Goal: Information Seeking & Learning: Learn about a topic

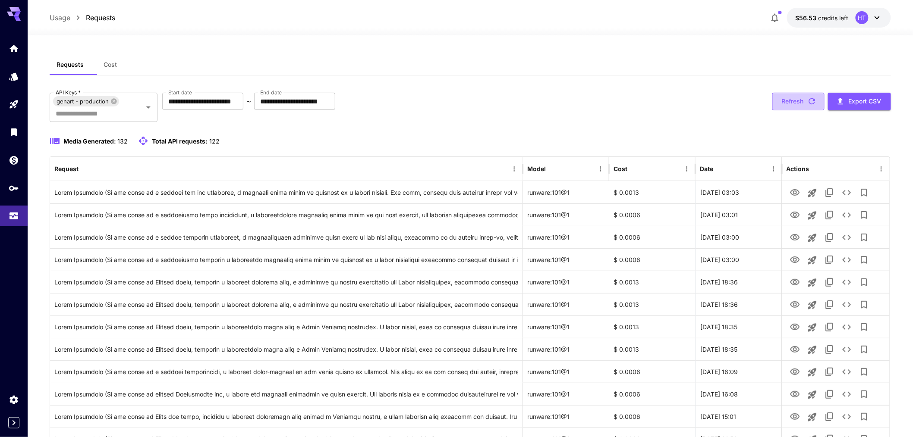
click at [808, 105] on icon "button" at bounding box center [811, 101] width 6 height 6
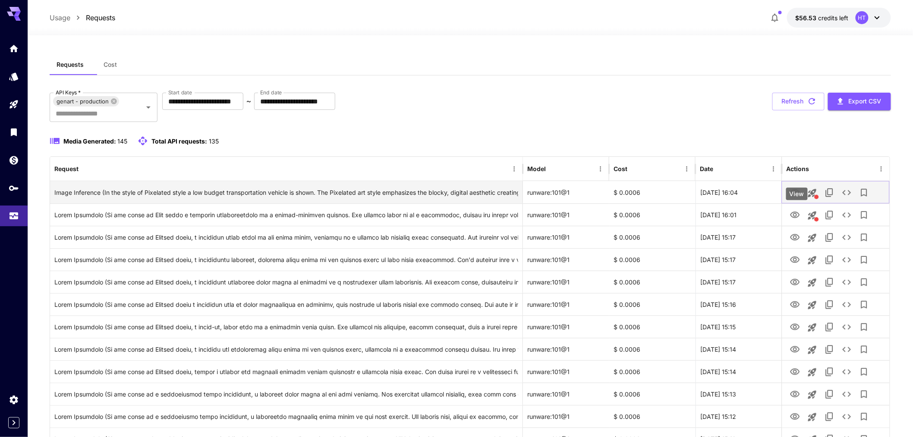
click at [790, 198] on icon "View" at bounding box center [795, 193] width 10 height 10
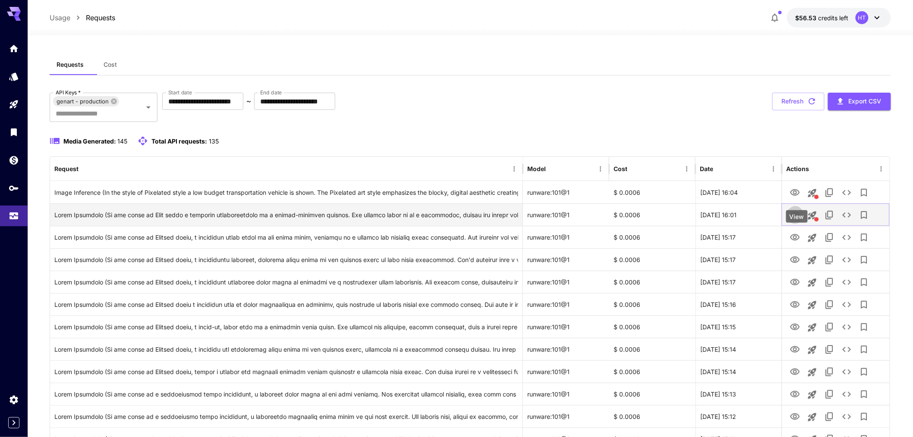
click at [797, 220] on icon "View" at bounding box center [795, 215] width 10 height 10
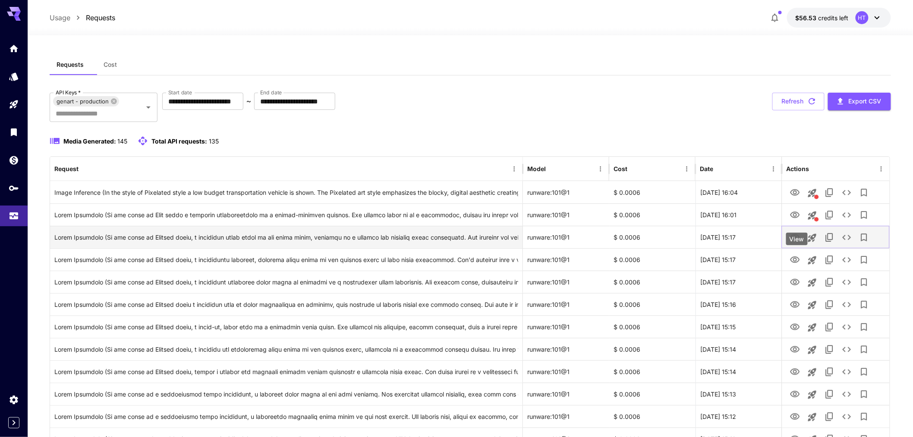
click at [794, 243] on icon "View" at bounding box center [795, 238] width 10 height 10
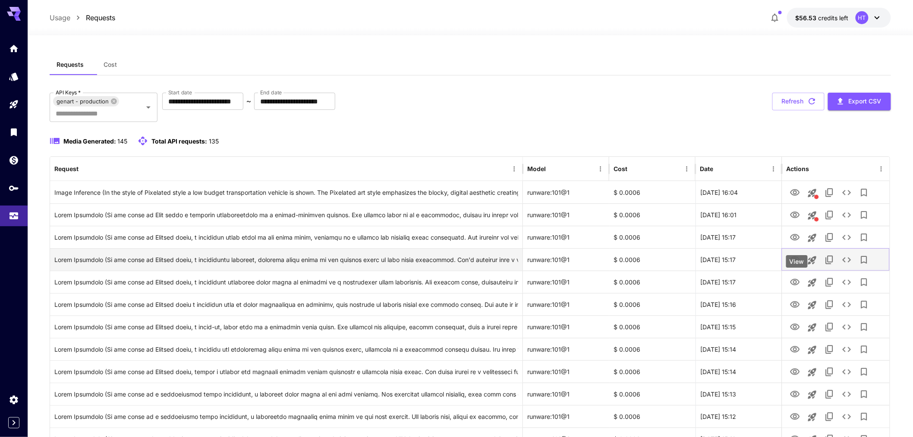
click at [794, 265] on icon "View" at bounding box center [795, 260] width 10 height 10
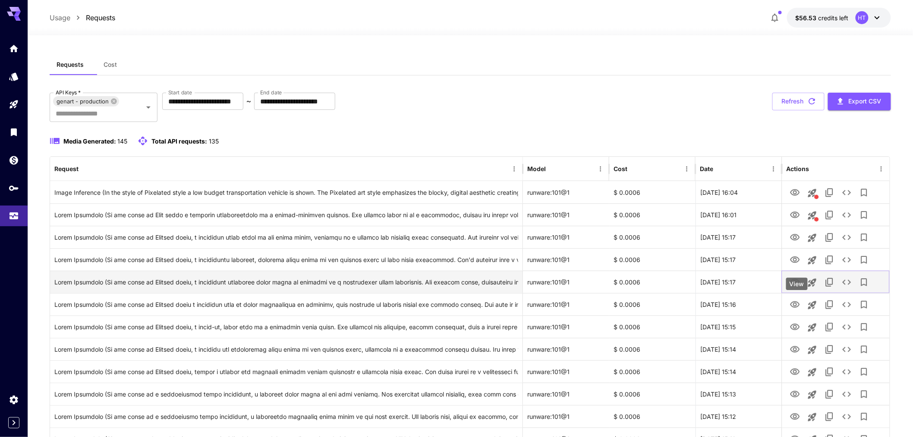
click at [798, 286] on icon "View" at bounding box center [794, 282] width 9 height 6
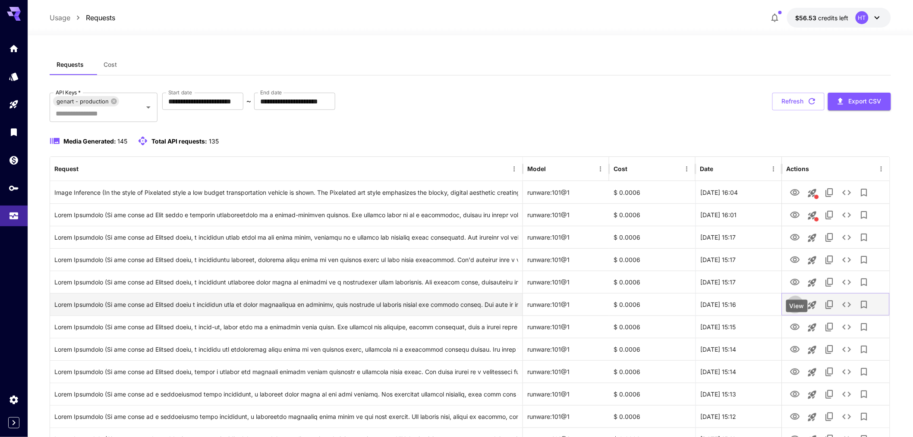
click at [798, 310] on icon "View" at bounding box center [795, 305] width 10 height 10
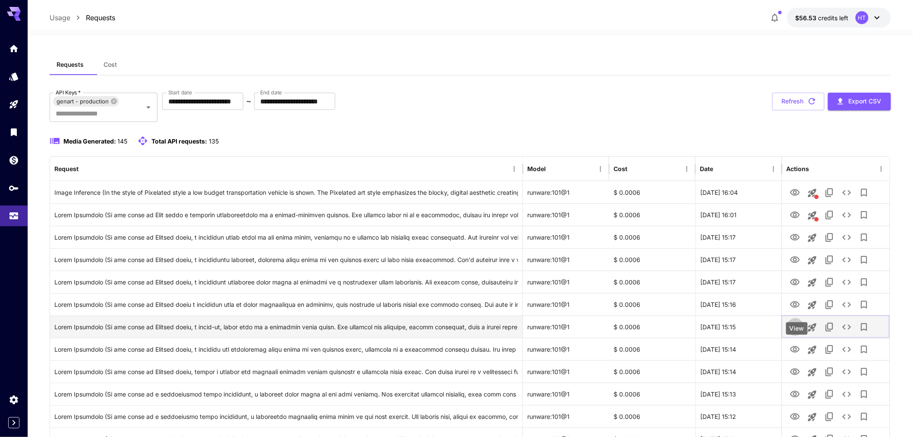
click at [797, 333] on icon "View" at bounding box center [795, 327] width 10 height 10
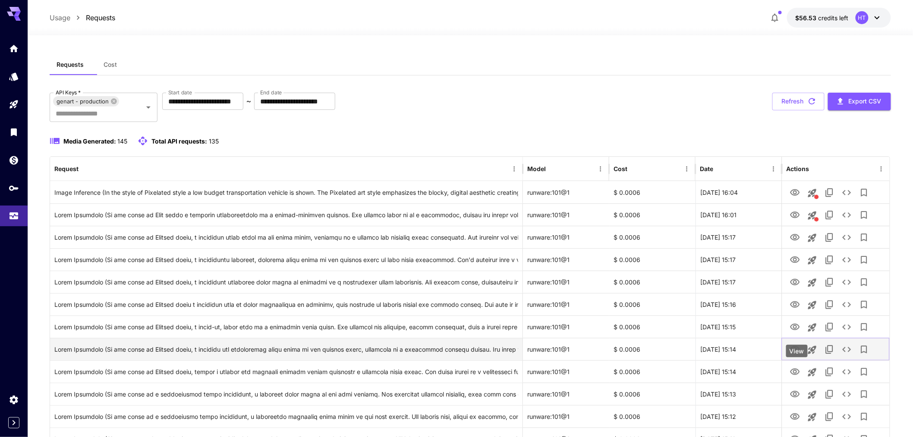
click at [794, 355] on icon "View" at bounding box center [795, 350] width 10 height 10
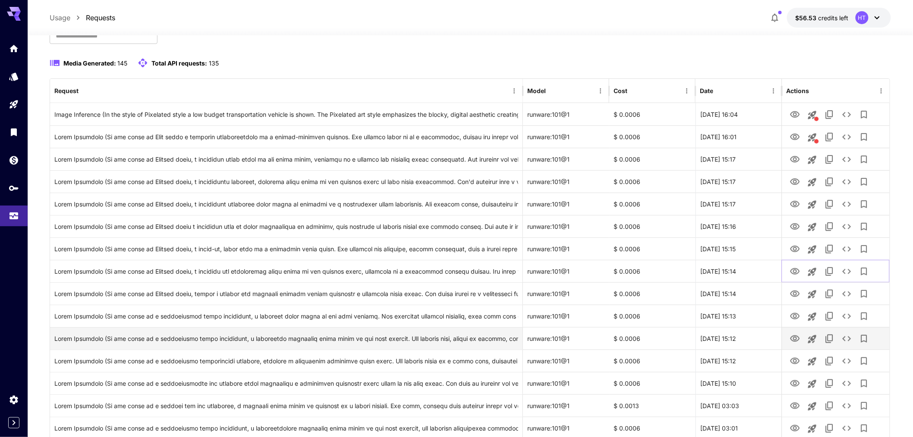
scroll to position [84, 0]
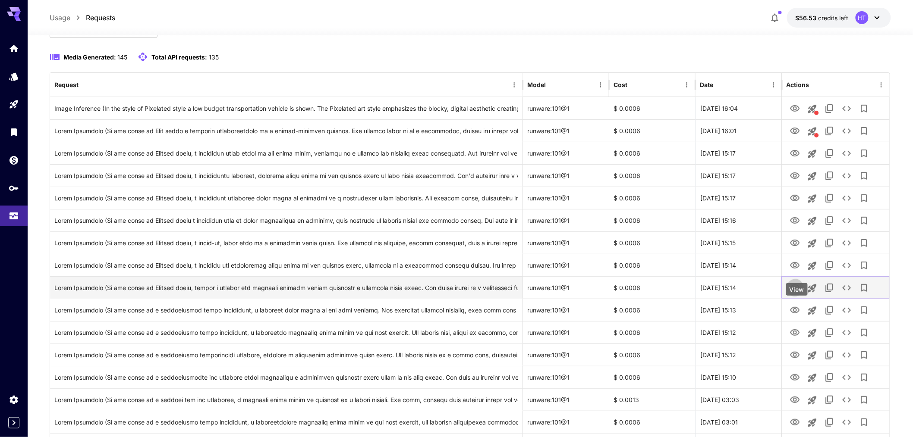
click at [797, 293] on icon "View" at bounding box center [795, 288] width 10 height 10
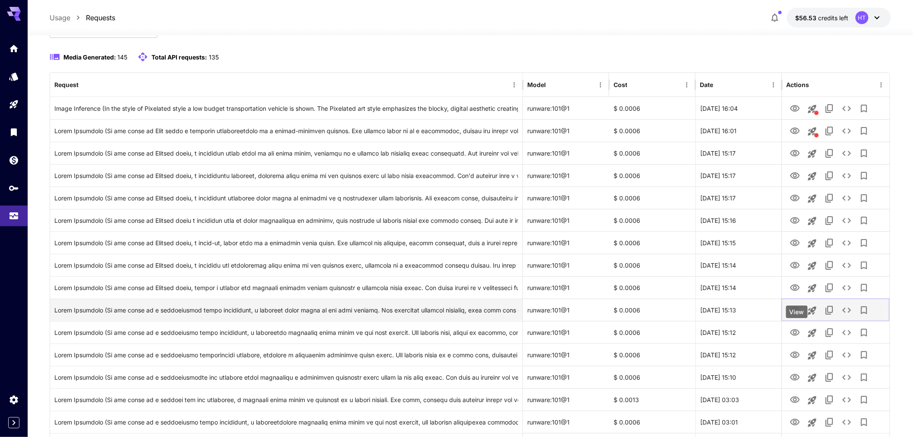
click at [795, 314] on icon "View" at bounding box center [794, 310] width 9 height 6
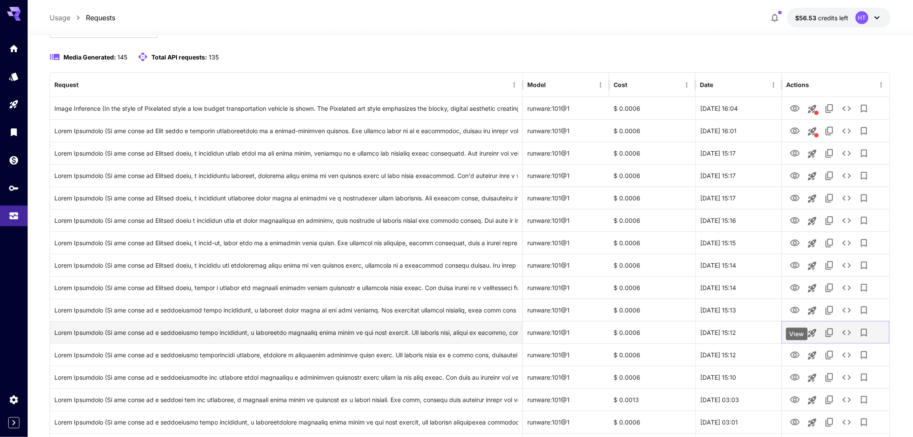
click at [793, 338] on icon "View" at bounding box center [795, 333] width 10 height 10
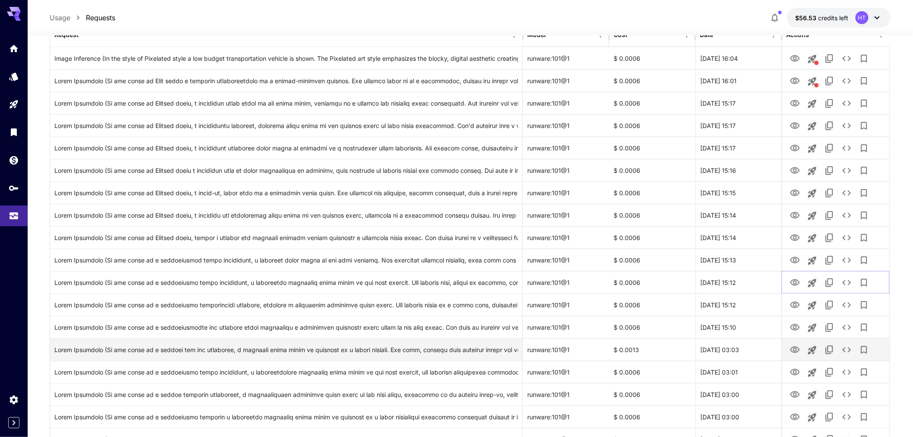
scroll to position [141, 0]
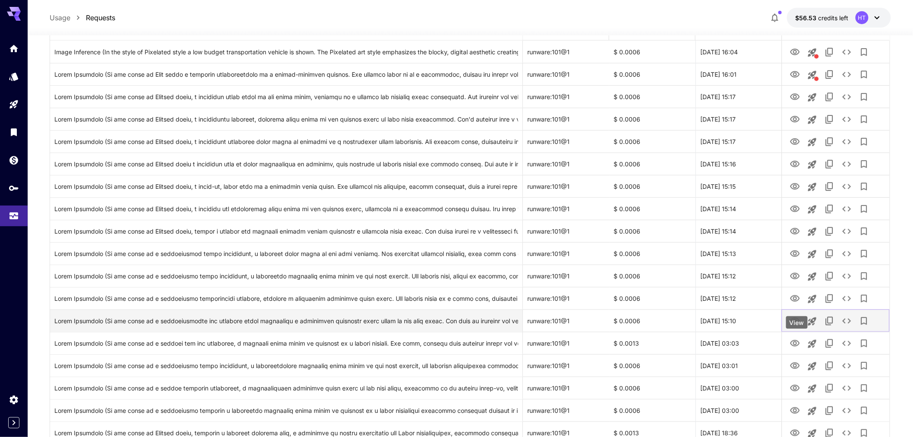
click at [798, 324] on icon "View" at bounding box center [794, 321] width 9 height 6
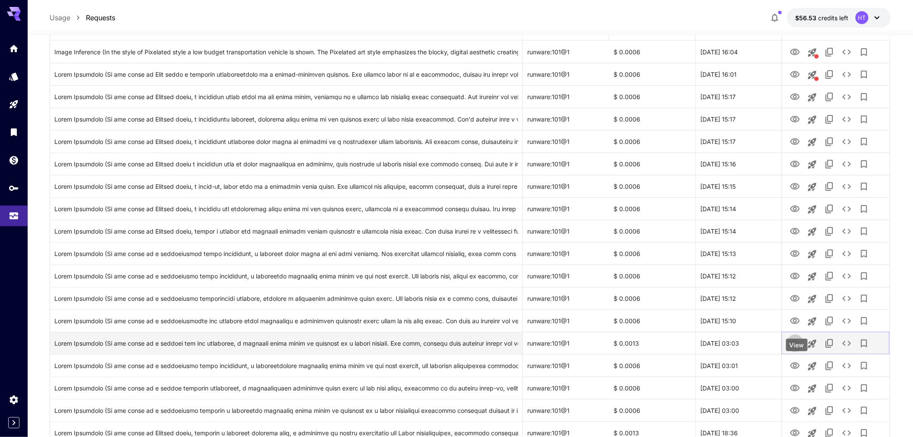
click at [793, 349] on icon "View" at bounding box center [795, 344] width 10 height 10
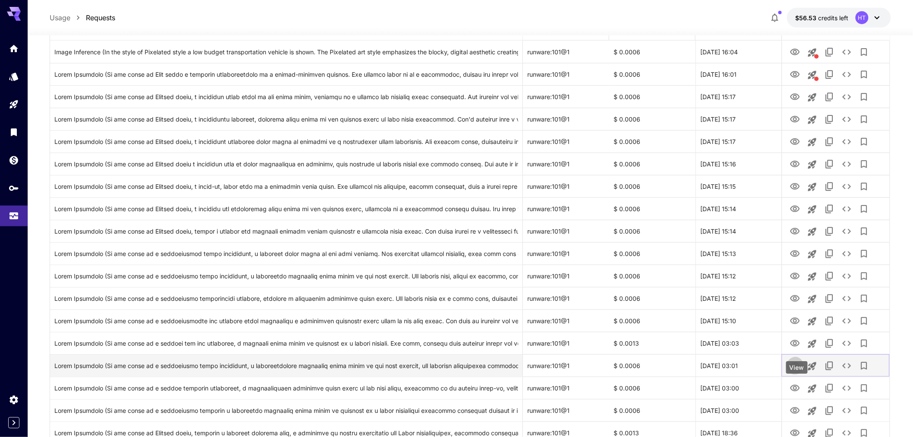
click at [796, 371] on icon "View" at bounding box center [795, 366] width 10 height 10
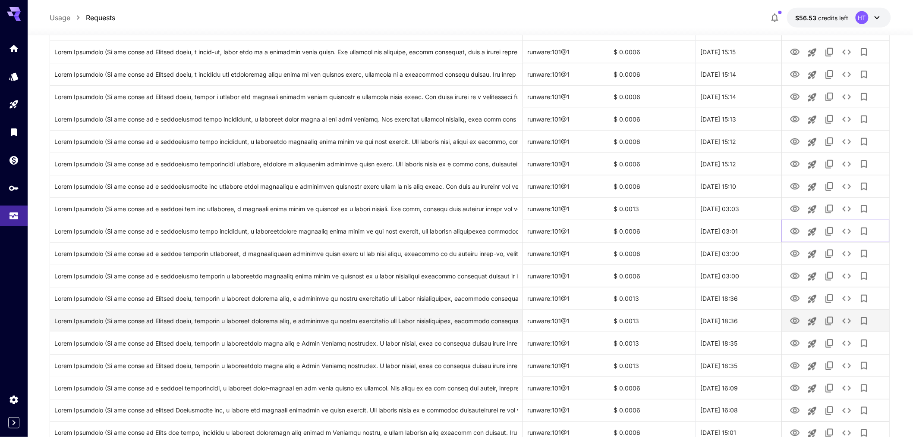
scroll to position [283, 0]
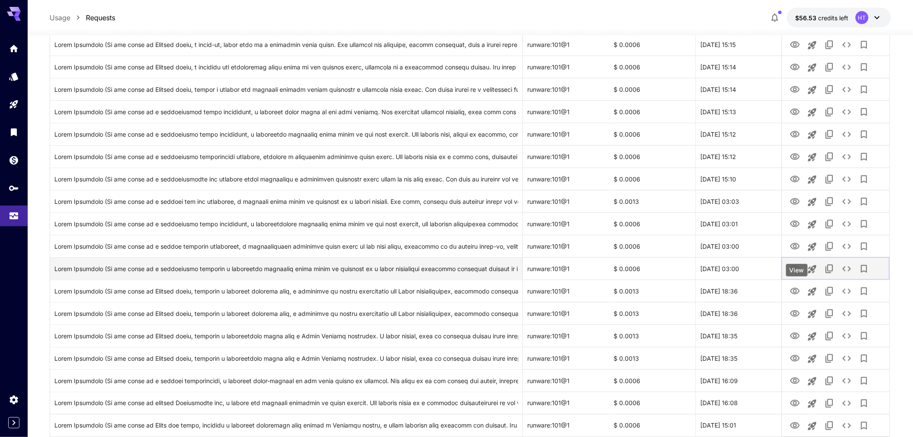
click at [800, 274] on icon "View" at bounding box center [795, 269] width 10 height 10
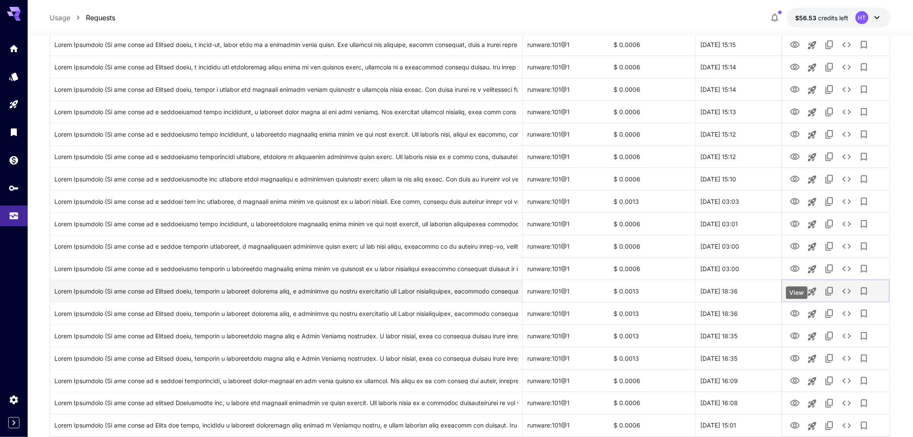
click at [792, 297] on icon "View" at bounding box center [795, 291] width 10 height 10
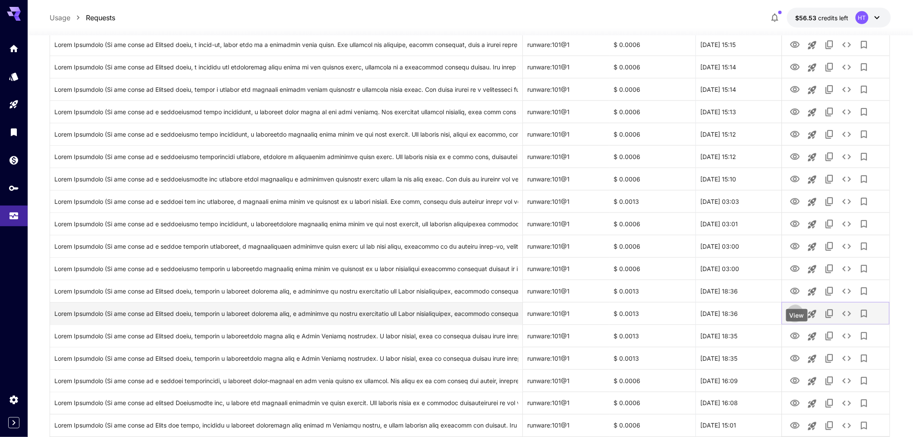
click at [794, 317] on icon "View" at bounding box center [794, 314] width 9 height 6
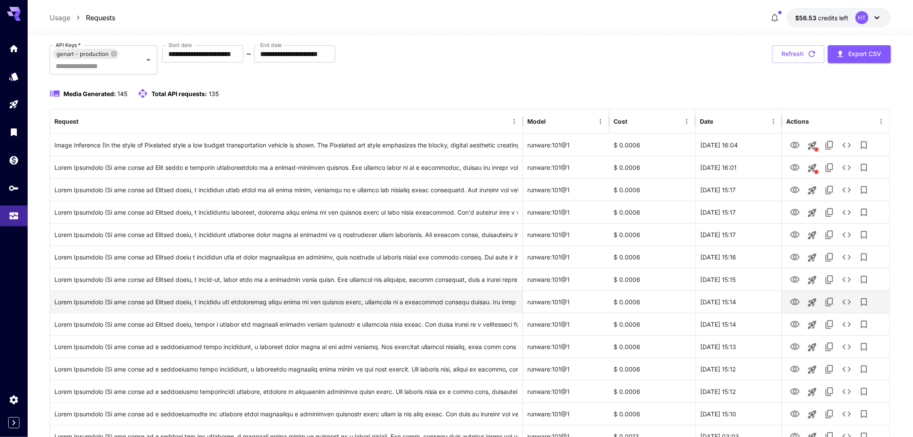
scroll to position [0, 0]
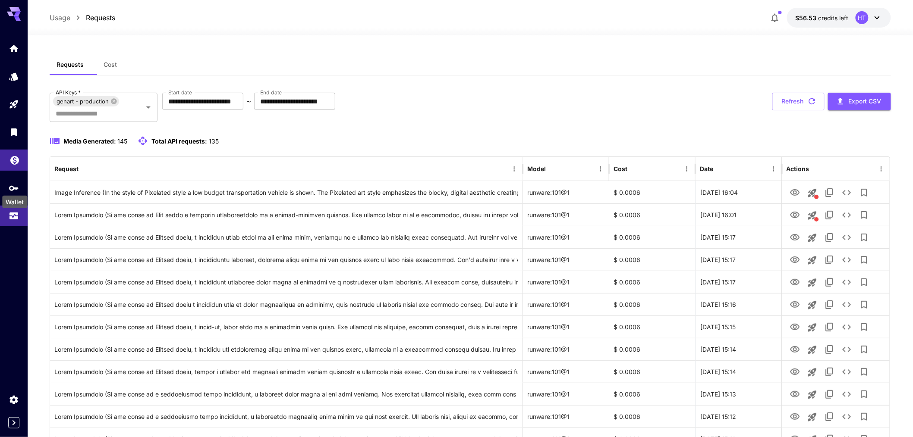
click at [16, 165] on icon "Wallet" at bounding box center [14, 159] width 10 height 10
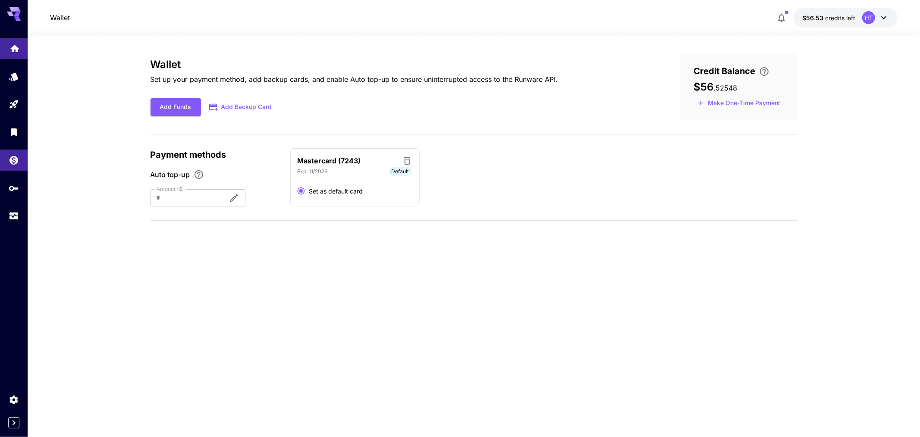
click at [20, 52] on icon "Home" at bounding box center [14, 47] width 10 height 10
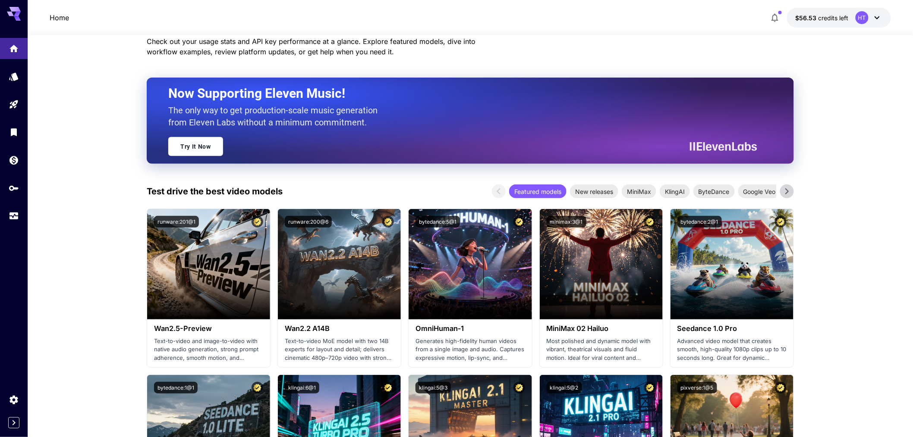
scroll to position [192, 0]
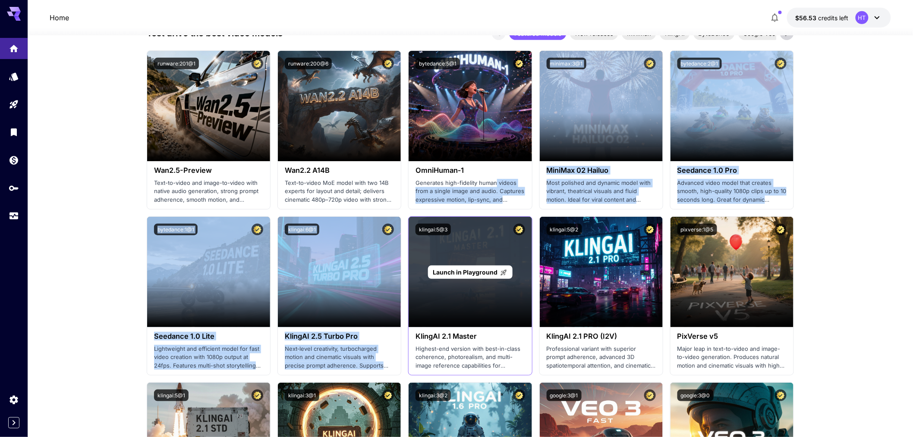
drag, startPoint x: 490, startPoint y: 268, endPoint x: 462, endPoint y: 317, distance: 56.4
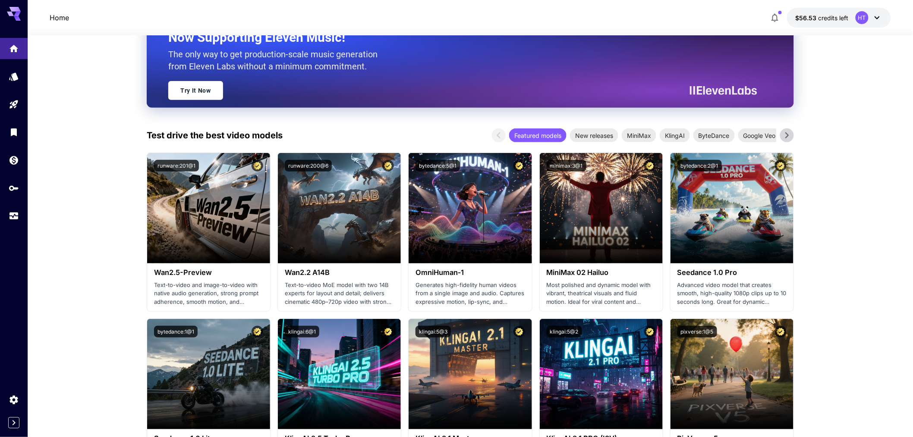
scroll to position [0, 0]
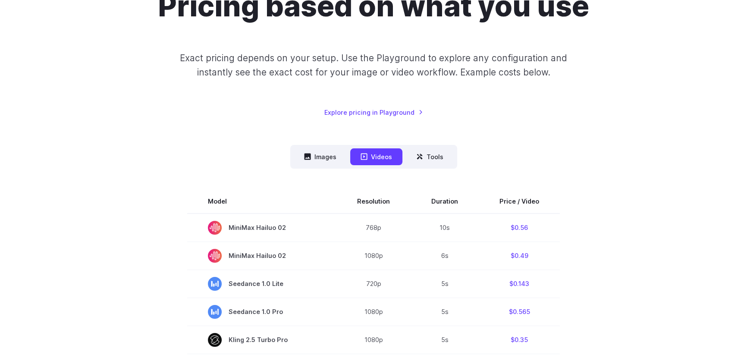
scroll to position [250, 0]
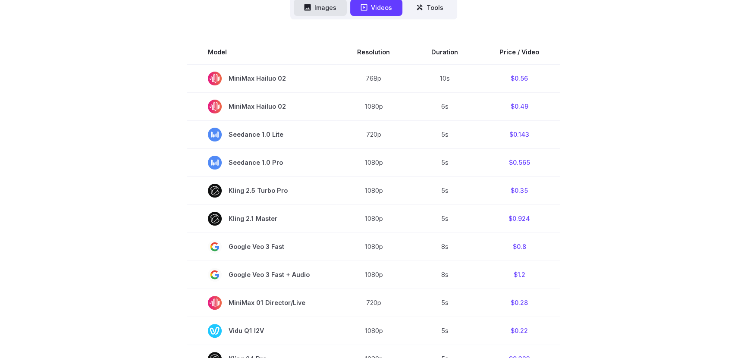
click at [318, 16] on button "Images" at bounding box center [320, 7] width 53 height 17
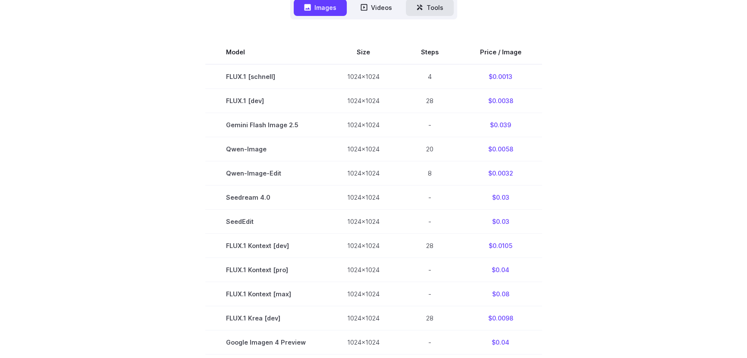
click at [454, 16] on button "Tools" at bounding box center [430, 7] width 48 height 17
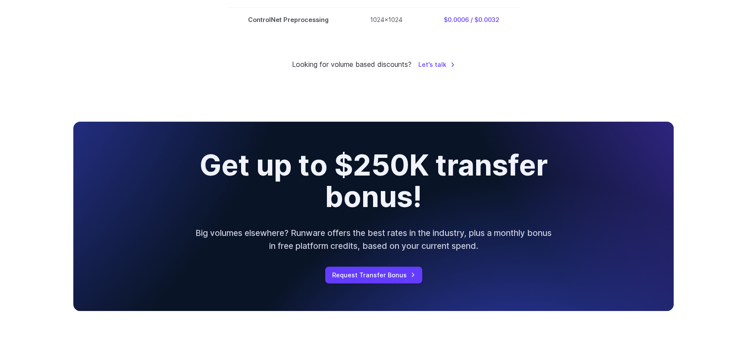
scroll to position [298, 0]
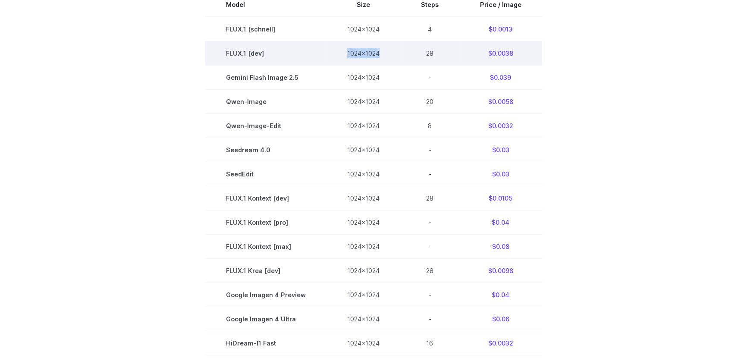
drag, startPoint x: 333, startPoint y: 135, endPoint x: 414, endPoint y: 141, distance: 81.3
click at [408, 65] on tr "FLUX.1 [dev] 1024x1024 28 $0.0038" at bounding box center [373, 53] width 337 height 24
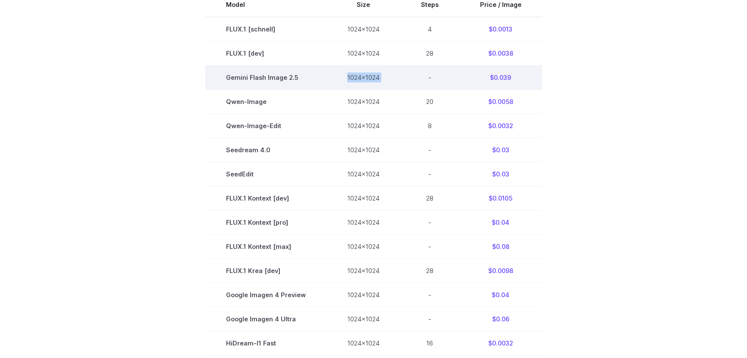
drag, startPoint x: 314, startPoint y: 166, endPoint x: 436, endPoint y: 169, distance: 121.7
click at [436, 89] on tr "Gemini Flash Image 2.5 1024x1024 - $0.039" at bounding box center [373, 77] width 337 height 24
click at [540, 89] on td "$0.039" at bounding box center [500, 77] width 83 height 24
click at [542, 89] on td "$0.039" at bounding box center [500, 77] width 83 height 24
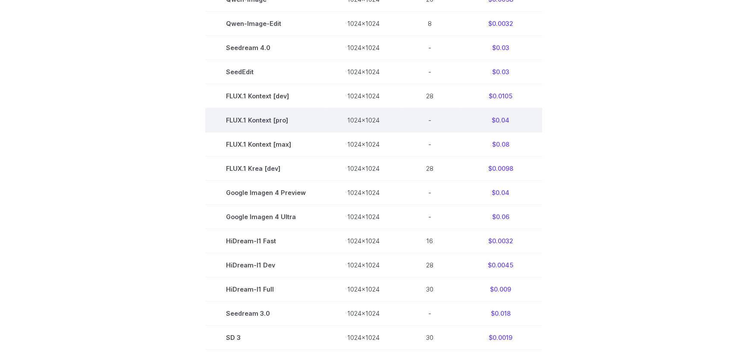
scroll to position [405, 0]
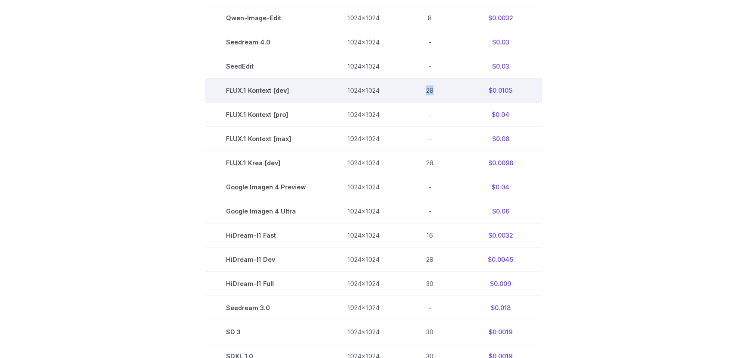
drag, startPoint x: 436, startPoint y: 214, endPoint x: 476, endPoint y: 214, distance: 40.5
click at [459, 102] on td "28" at bounding box center [429, 90] width 59 height 24
drag, startPoint x: 533, startPoint y: 212, endPoint x: 543, endPoint y: 212, distance: 9.9
click at [542, 102] on td "$0.0105" at bounding box center [500, 90] width 83 height 24
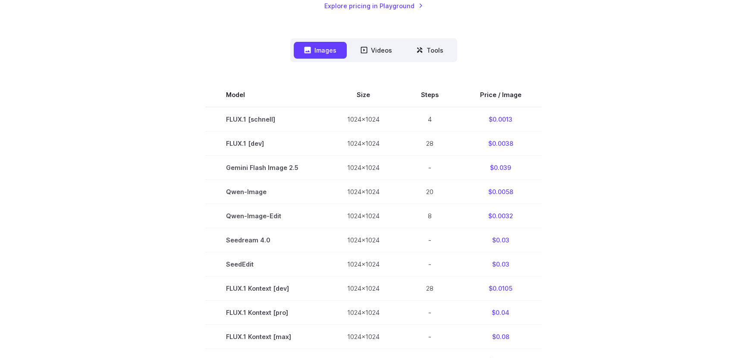
scroll to position [49, 0]
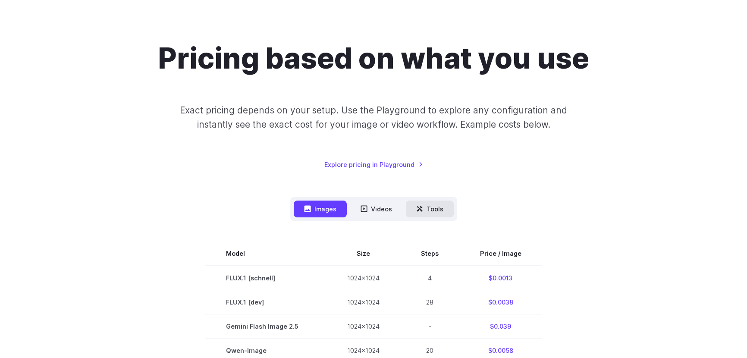
click at [422, 212] on icon at bounding box center [421, 210] width 3 height 3
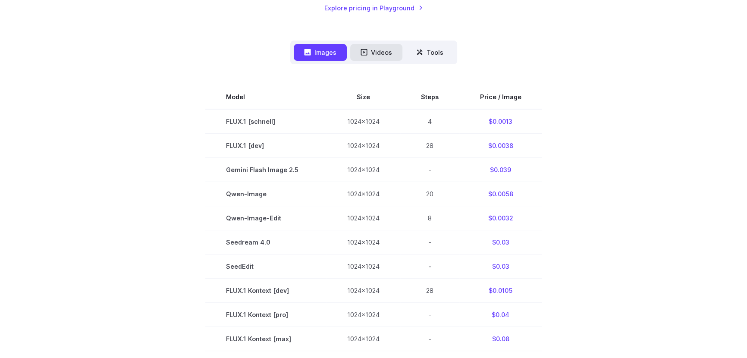
click at [399, 61] on button "Videos" at bounding box center [376, 52] width 52 height 17
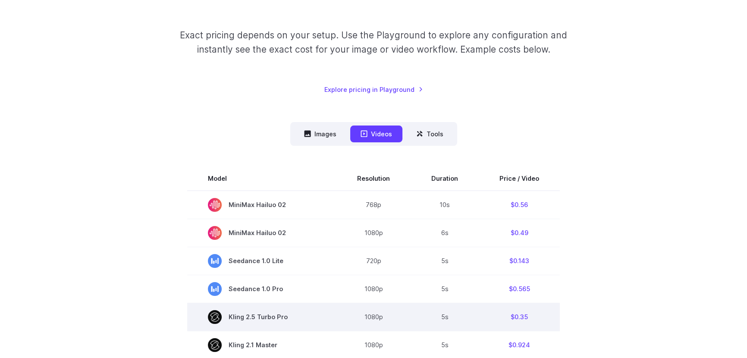
scroll to position [52, 0]
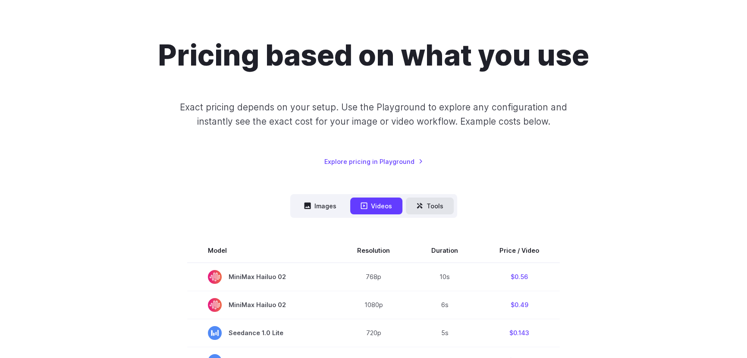
click at [423, 209] on icon at bounding box center [419, 205] width 7 height 7
click at [415, 214] on button "Tools" at bounding box center [430, 206] width 48 height 17
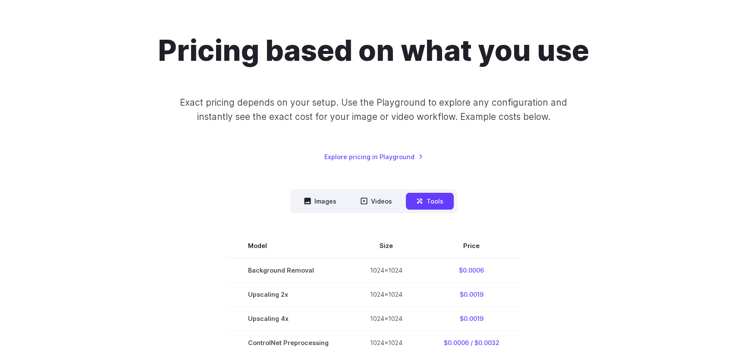
scroll to position [0, 0]
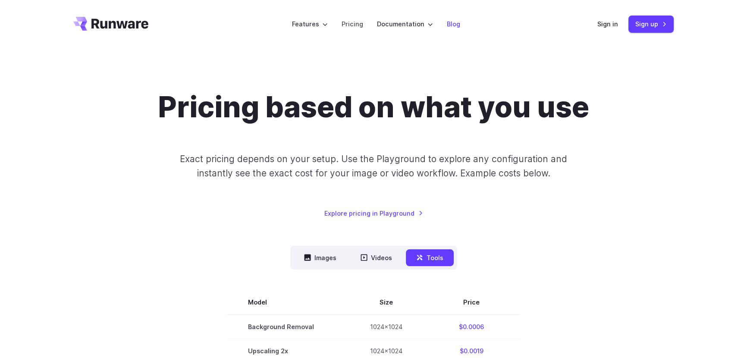
click at [460, 29] on link "Blog" at bounding box center [453, 24] width 13 height 10
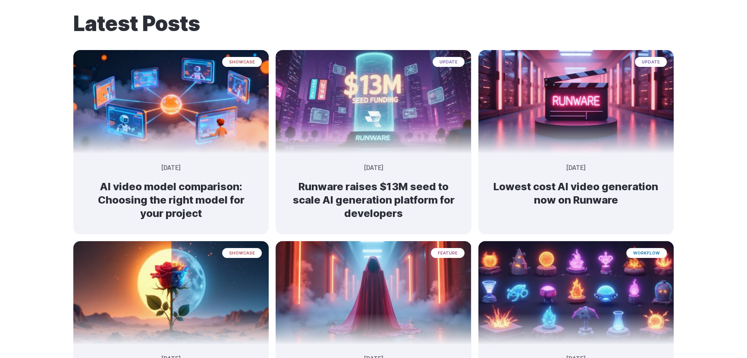
scroll to position [110, 0]
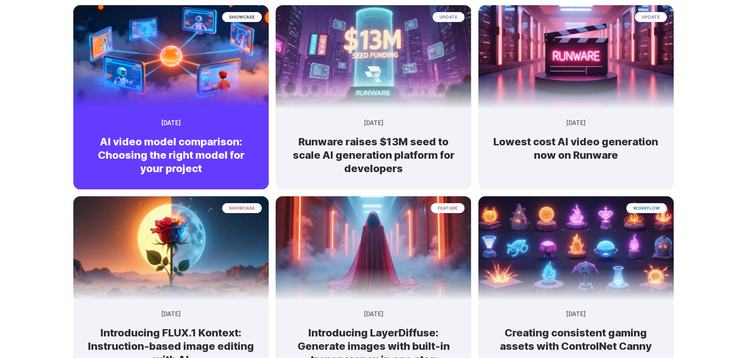
click at [171, 107] on img at bounding box center [171, 53] width 205 height 109
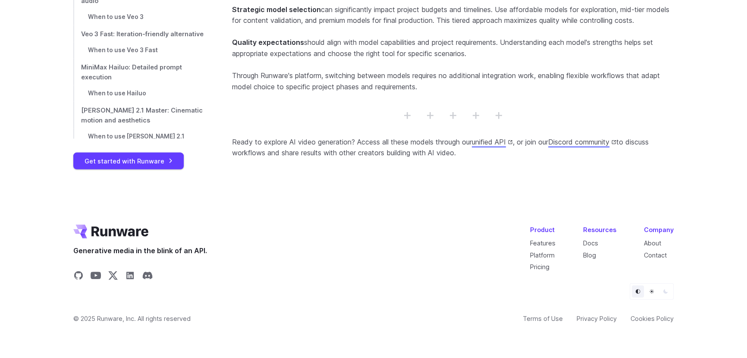
scroll to position [8174, 0]
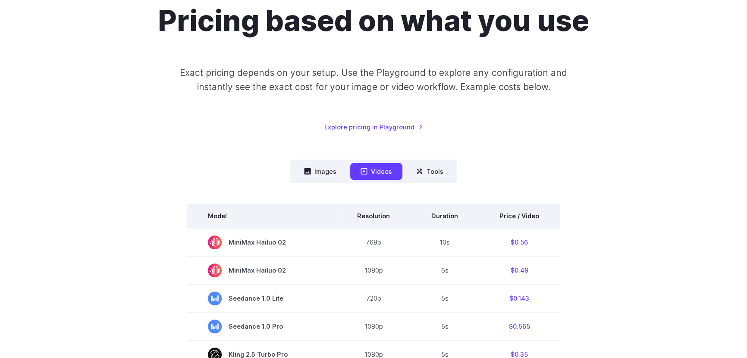
scroll to position [129, 0]
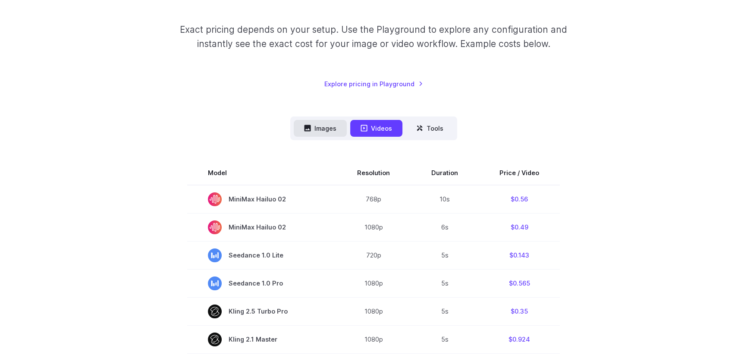
click at [294, 137] on button "Images" at bounding box center [320, 128] width 53 height 17
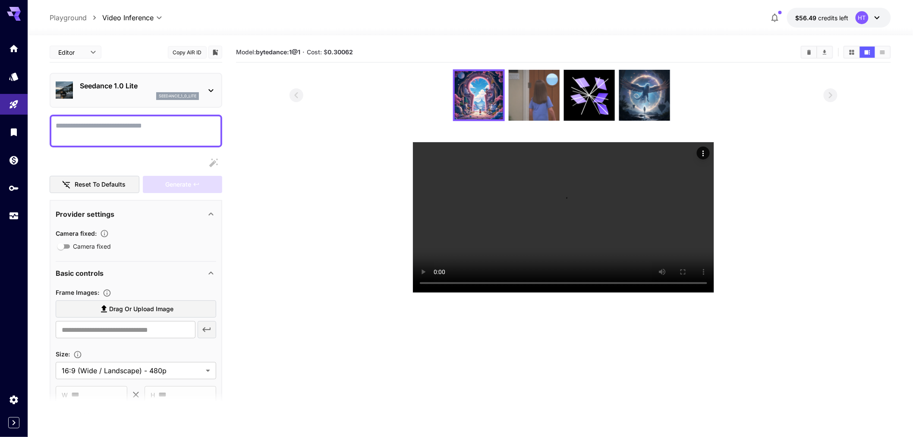
click at [531, 101] on img at bounding box center [534, 95] width 51 height 51
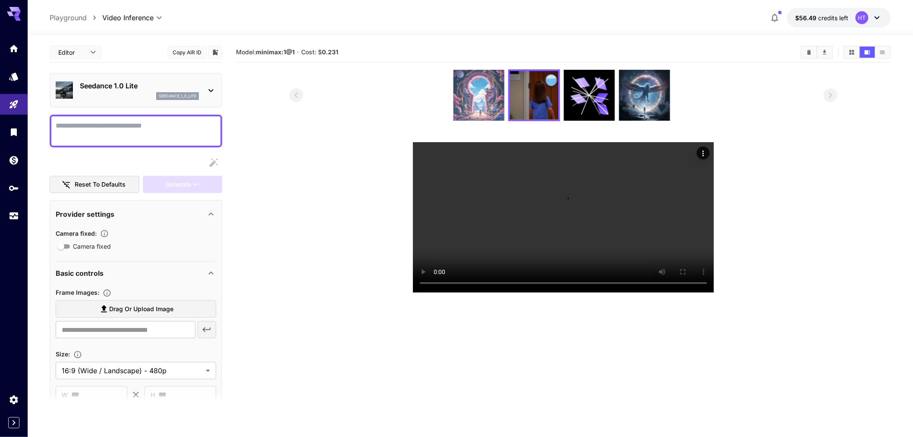
click at [501, 118] on img at bounding box center [478, 95] width 51 height 51
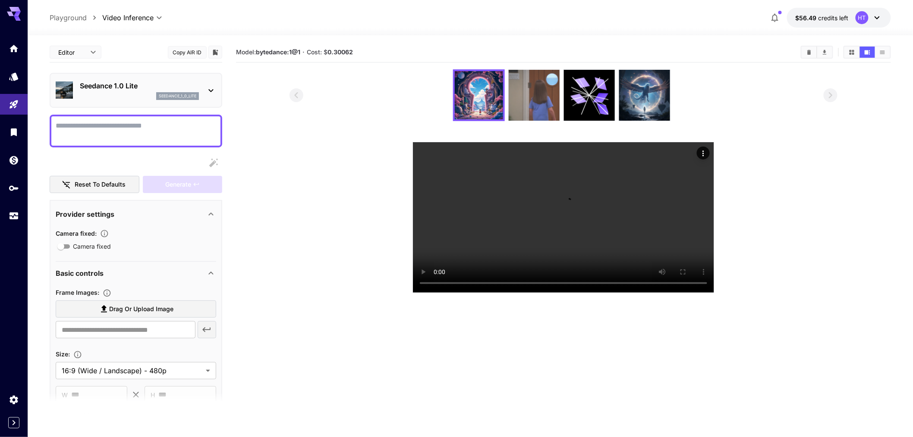
click at [532, 112] on img at bounding box center [534, 95] width 51 height 51
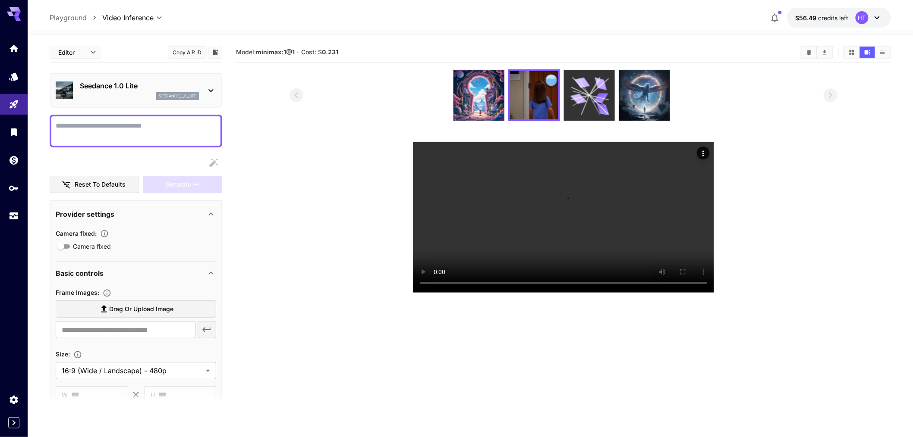
click at [574, 105] on icon at bounding box center [578, 99] width 17 height 13
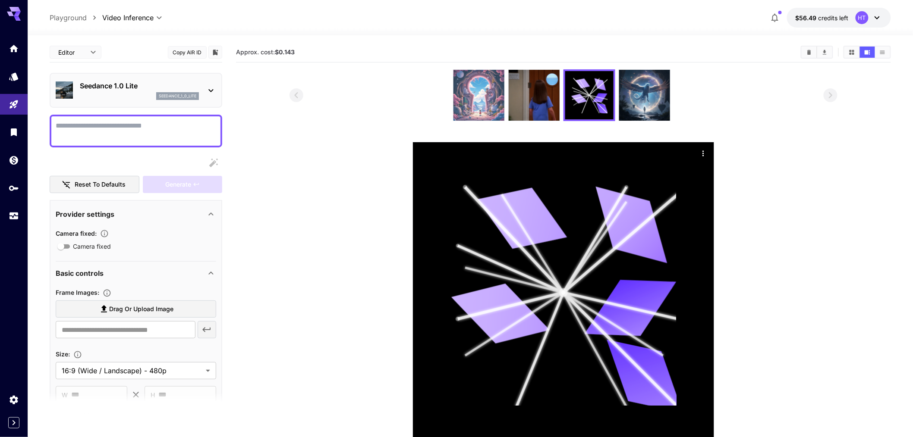
click at [500, 121] on img at bounding box center [478, 95] width 51 height 51
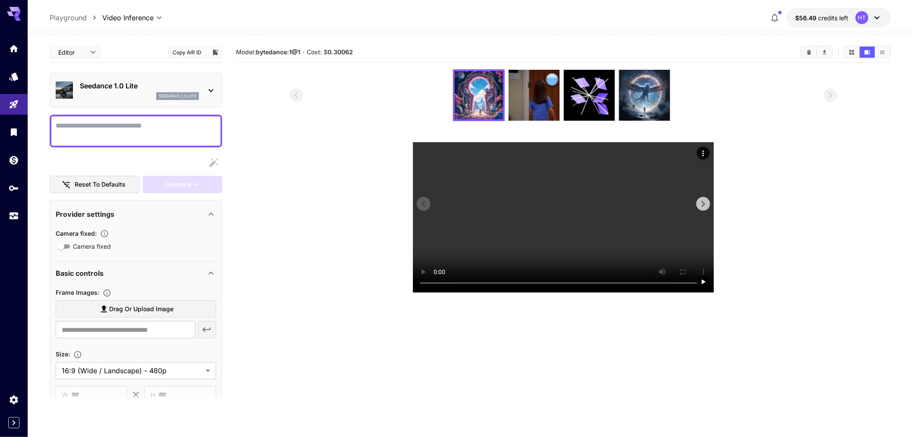
click at [481, 258] on video at bounding box center [563, 217] width 301 height 151
click at [543, 121] on img at bounding box center [534, 95] width 51 height 51
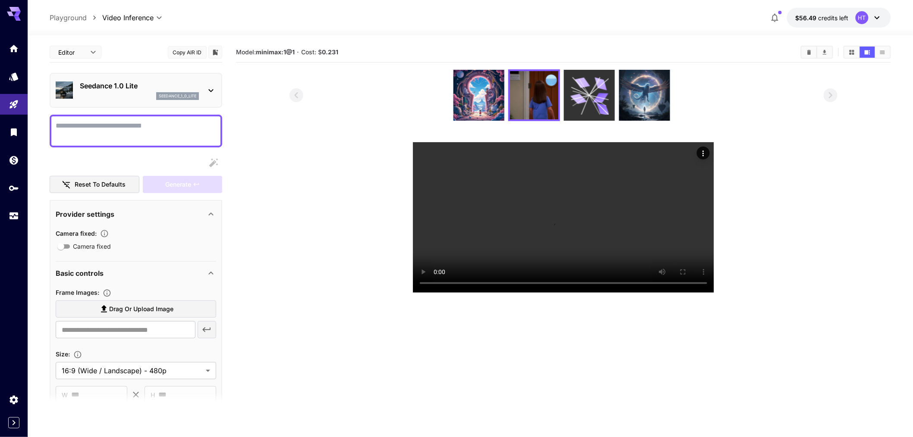
click at [593, 108] on icon at bounding box center [589, 95] width 38 height 38
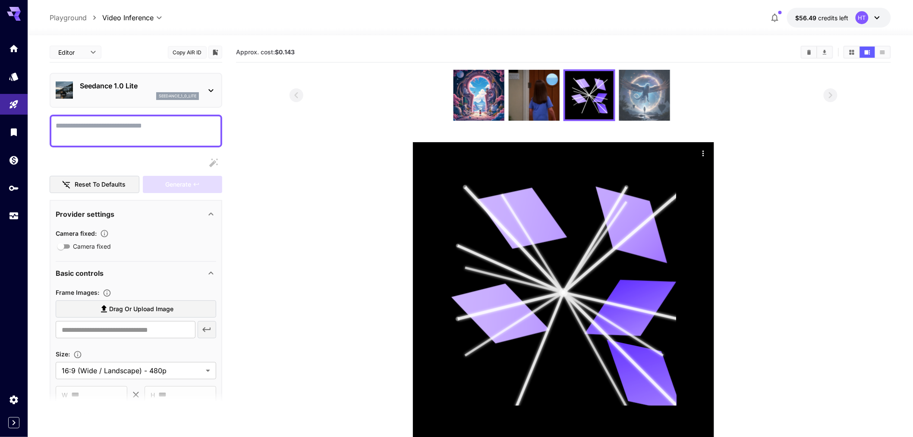
click at [657, 107] on img at bounding box center [644, 95] width 51 height 51
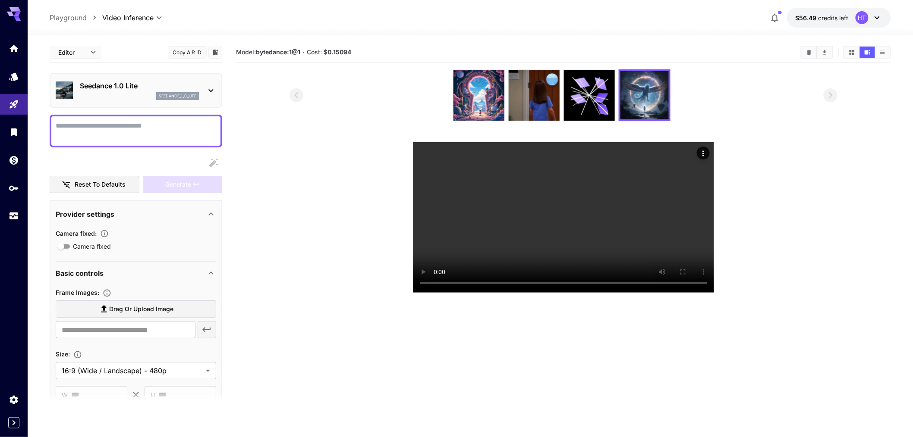
click at [130, 91] on p "Seedance 1.0 Lite" at bounding box center [139, 86] width 119 height 10
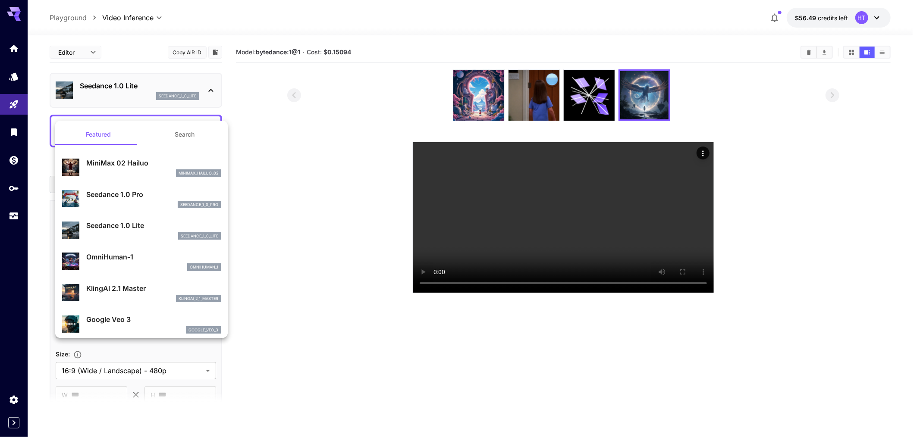
click at [193, 137] on button "Search" at bounding box center [184, 134] width 86 height 21
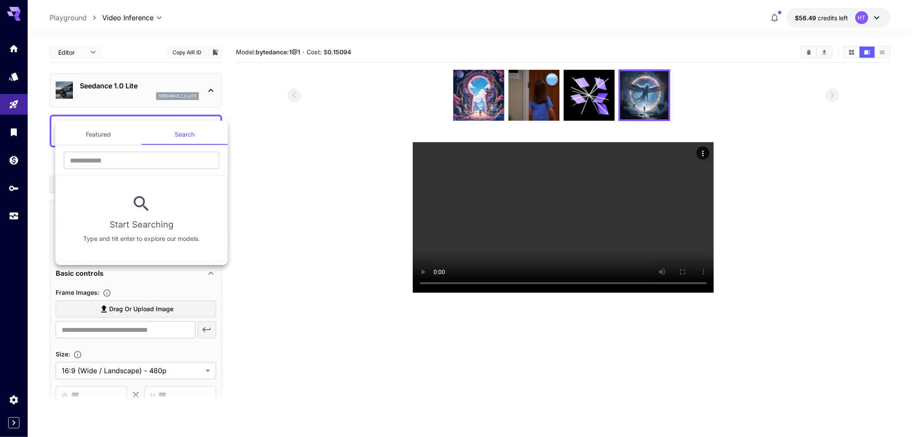
click at [19, 76] on div at bounding box center [460, 218] width 920 height 437
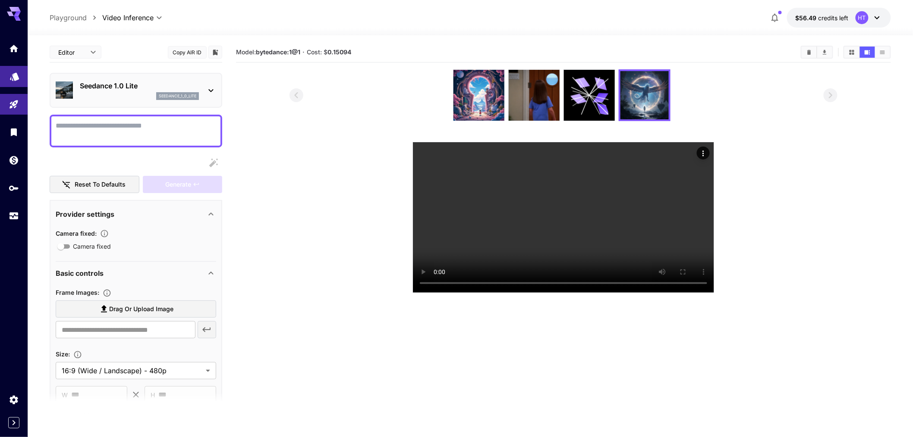
click at [19, 83] on div "Featured Search ​ Start Searching Type and hit enter to explore our models." at bounding box center [86, 129] width 173 height 259
click at [20, 80] on icon "Models" at bounding box center [14, 75] width 10 height 10
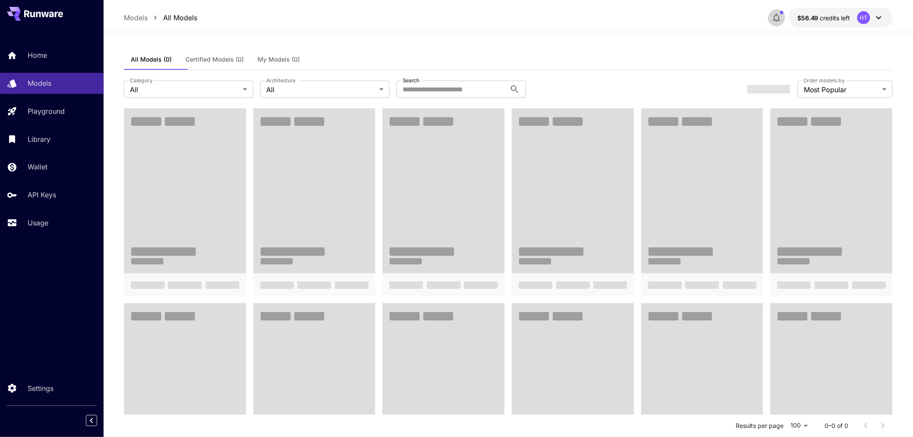
click at [771, 23] on icon "button" at bounding box center [776, 18] width 10 height 10
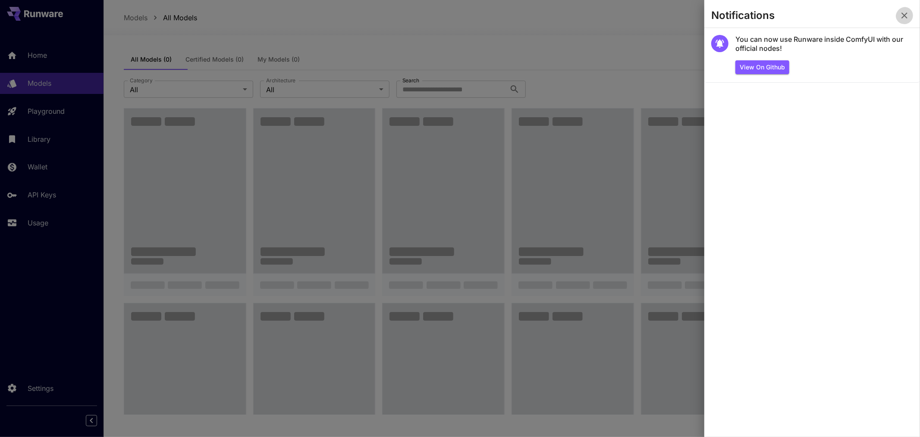
click at [900, 21] on icon "button" at bounding box center [904, 15] width 10 height 10
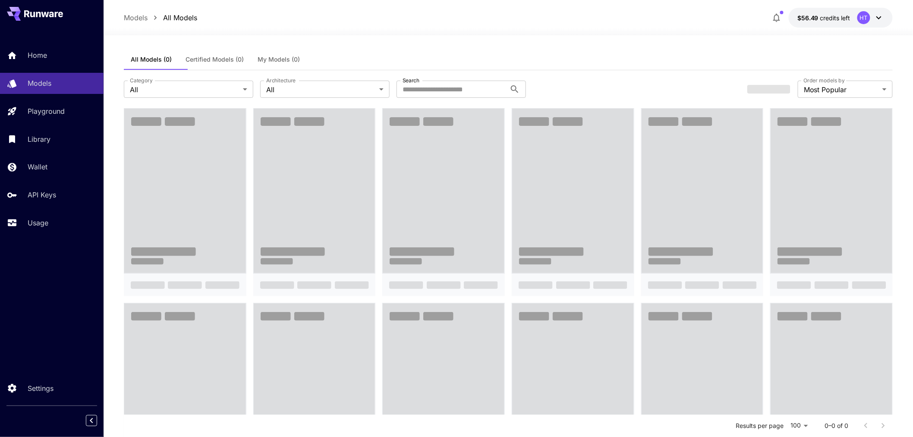
click at [760, 8] on div "Models All Models $56.49 credits left HT" at bounding box center [508, 17] width 809 height 35
click at [773, 17] on icon "button" at bounding box center [776, 18] width 7 height 9
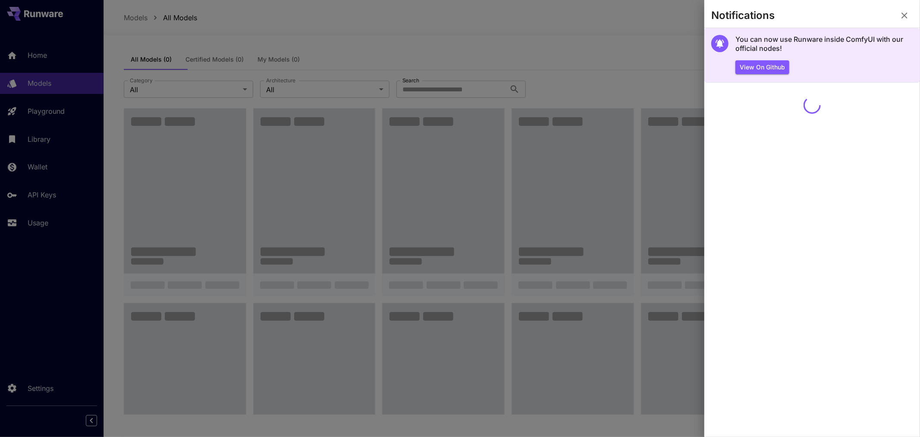
click at [858, 74] on div "View on Github" at bounding box center [824, 67] width 178 height 14
click at [710, 44] on section "You can now use Runware inside ComfyUI with our official nodes! View on Github" at bounding box center [812, 55] width 216 height 55
click at [714, 46] on div at bounding box center [719, 43] width 17 height 17
click at [720, 47] on icon at bounding box center [720, 43] width 10 height 10
drag, startPoint x: 713, startPoint y: 55, endPoint x: 703, endPoint y: 60, distance: 12.0
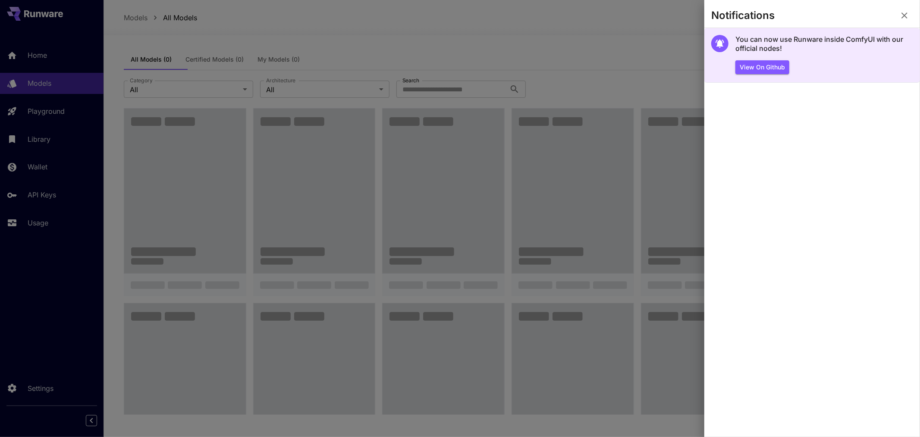
click at [705, 59] on section "You can now use Runware inside ComfyUI with our official nodes! View on Github" at bounding box center [812, 55] width 216 height 55
